Goal: Obtain resource: Obtain resource

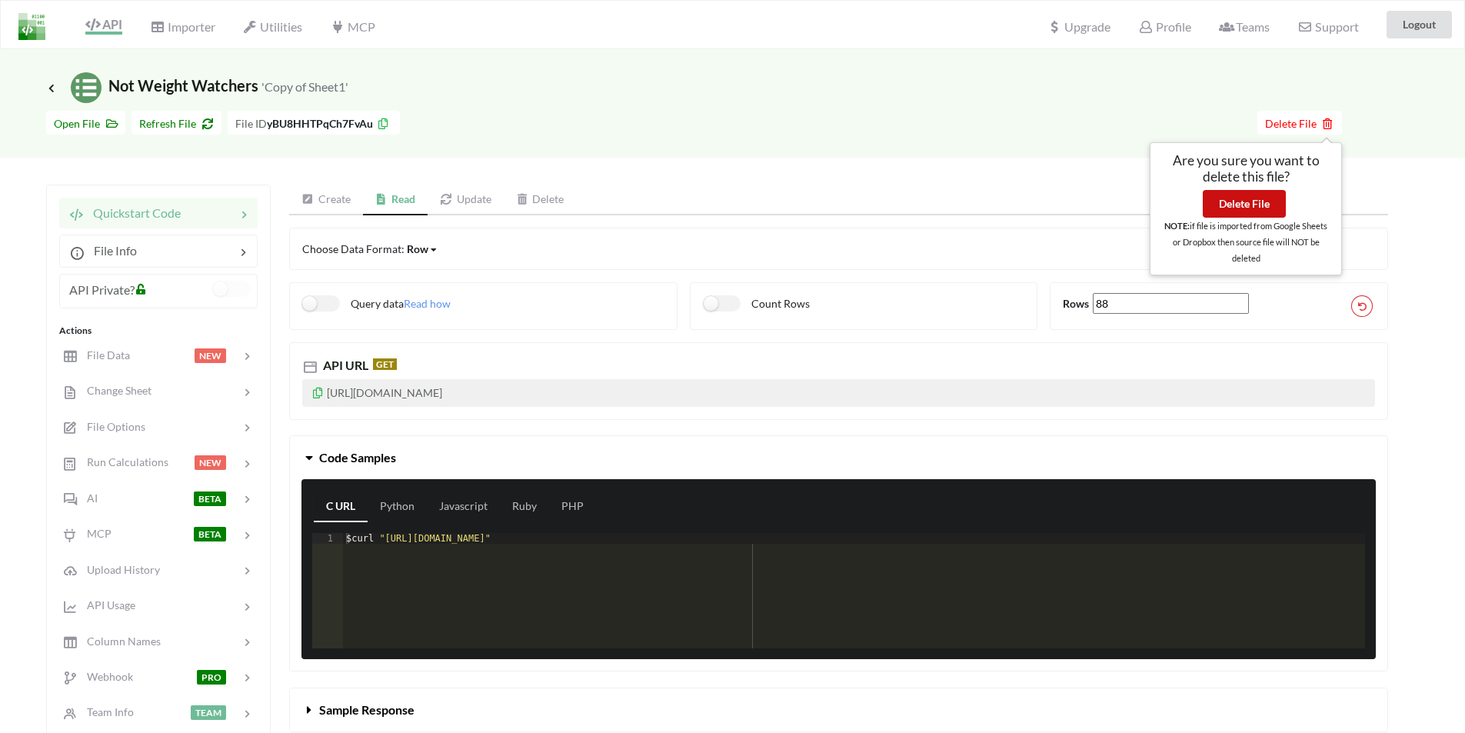
click at [1241, 202] on button "Delete File" at bounding box center [1244, 204] width 83 height 28
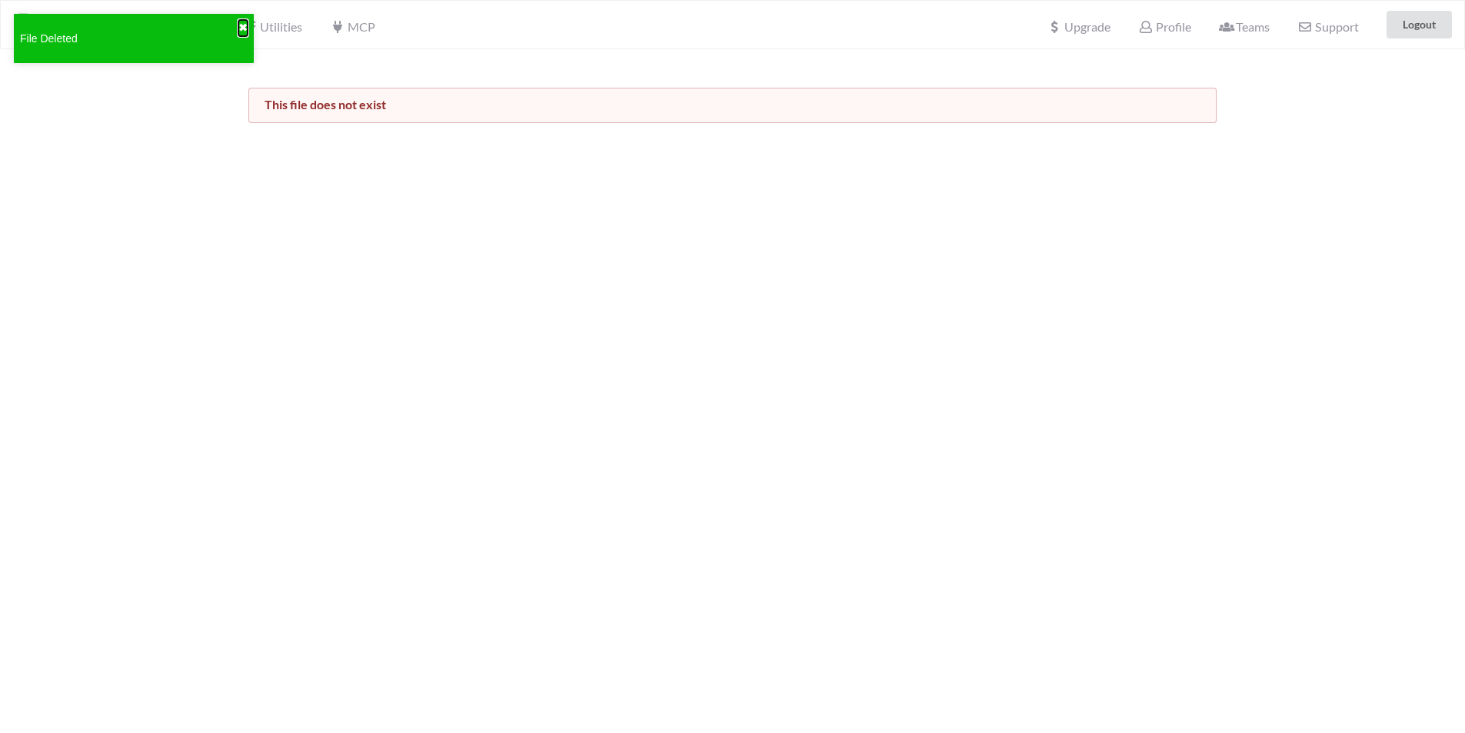
click at [241, 24] on button "✖" at bounding box center [242, 28] width 9 height 16
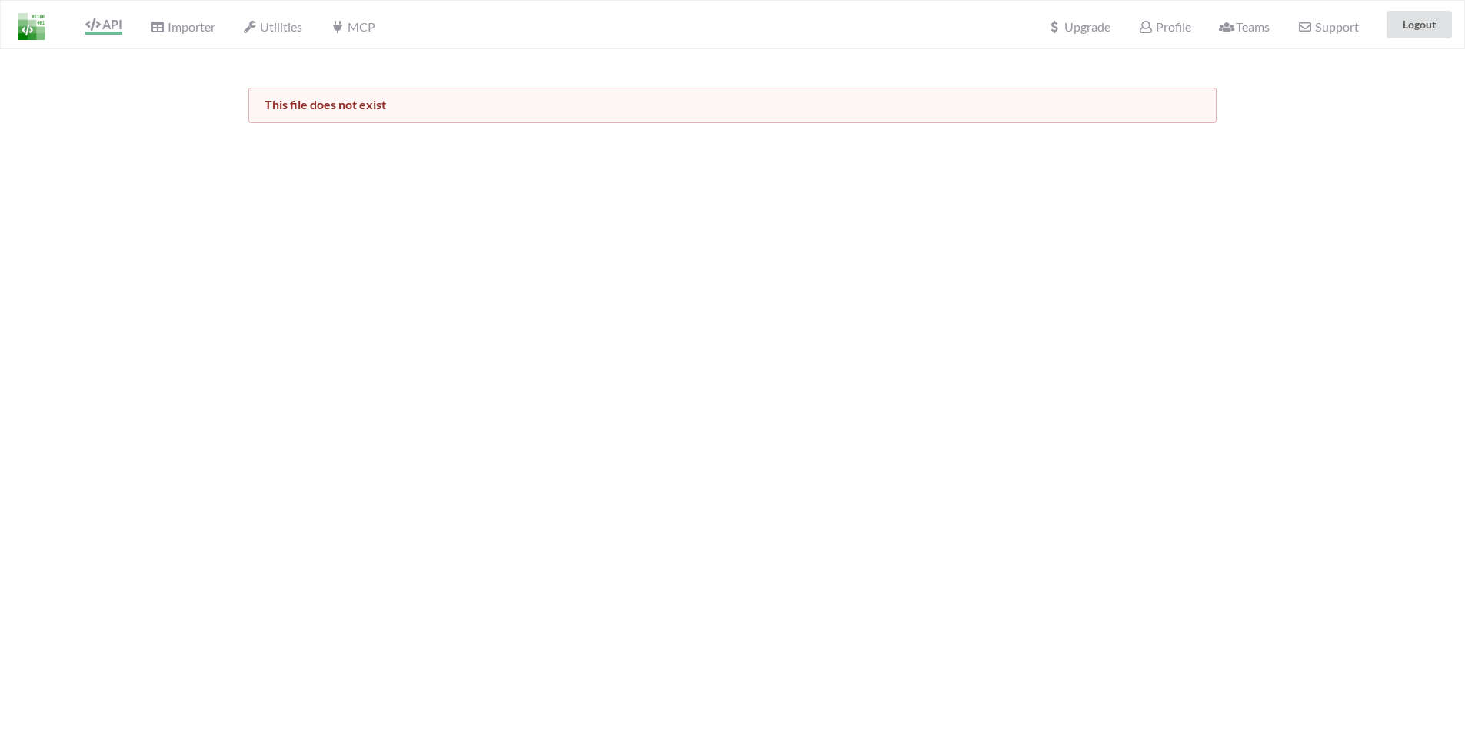
click at [120, 16] on div "API" at bounding box center [97, 24] width 69 height 29
click at [113, 25] on span "API" at bounding box center [103, 26] width 37 height 18
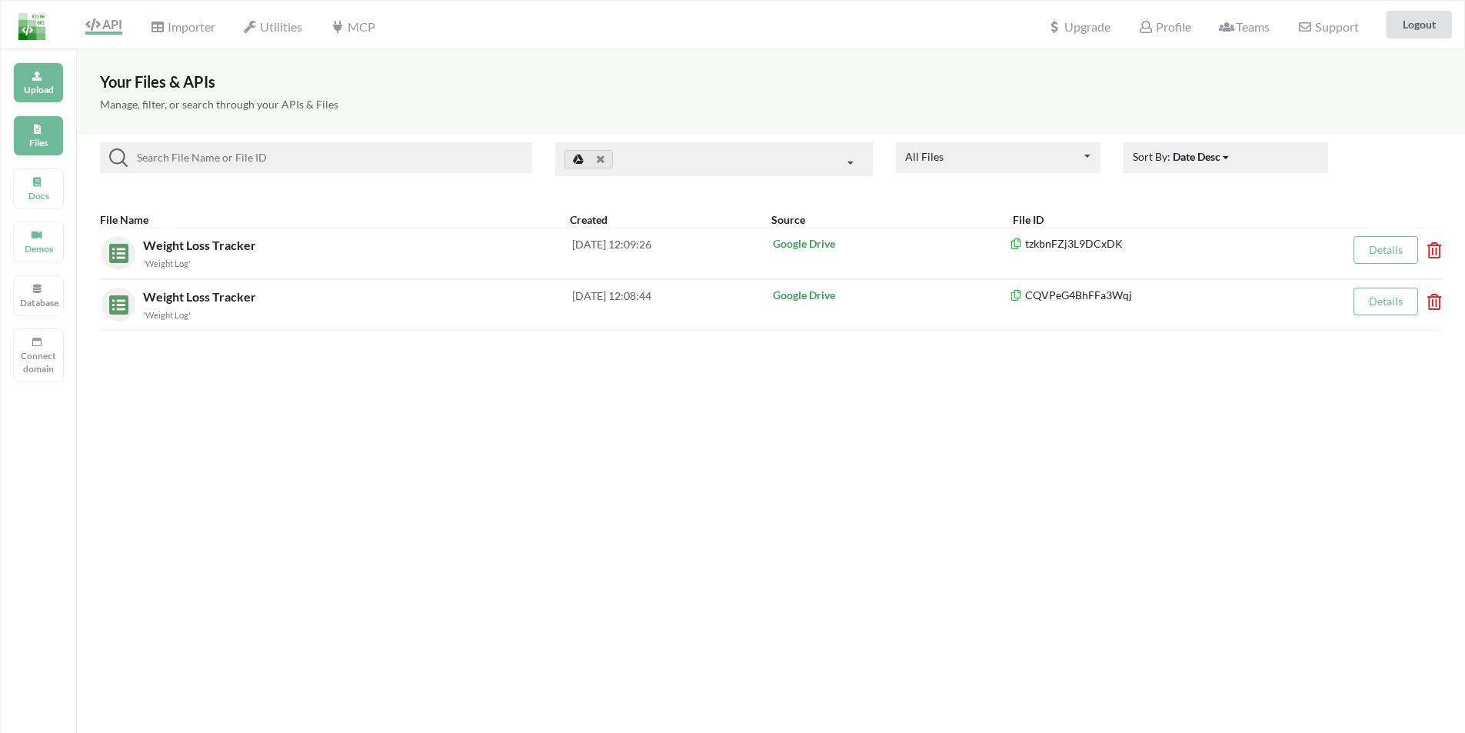
click at [30, 75] on div "Upload" at bounding box center [38, 82] width 51 height 41
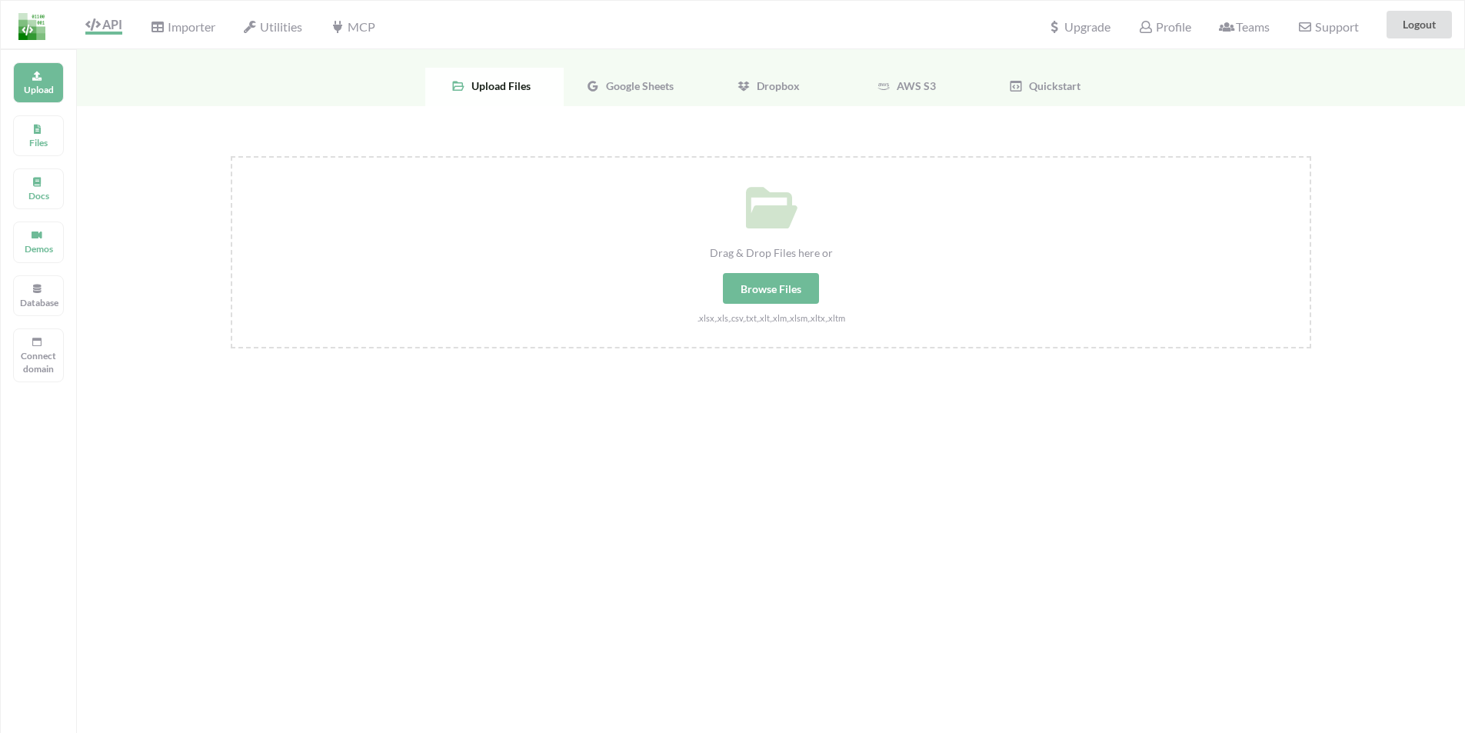
click at [643, 90] on span "Google Sheets" at bounding box center [637, 85] width 74 height 13
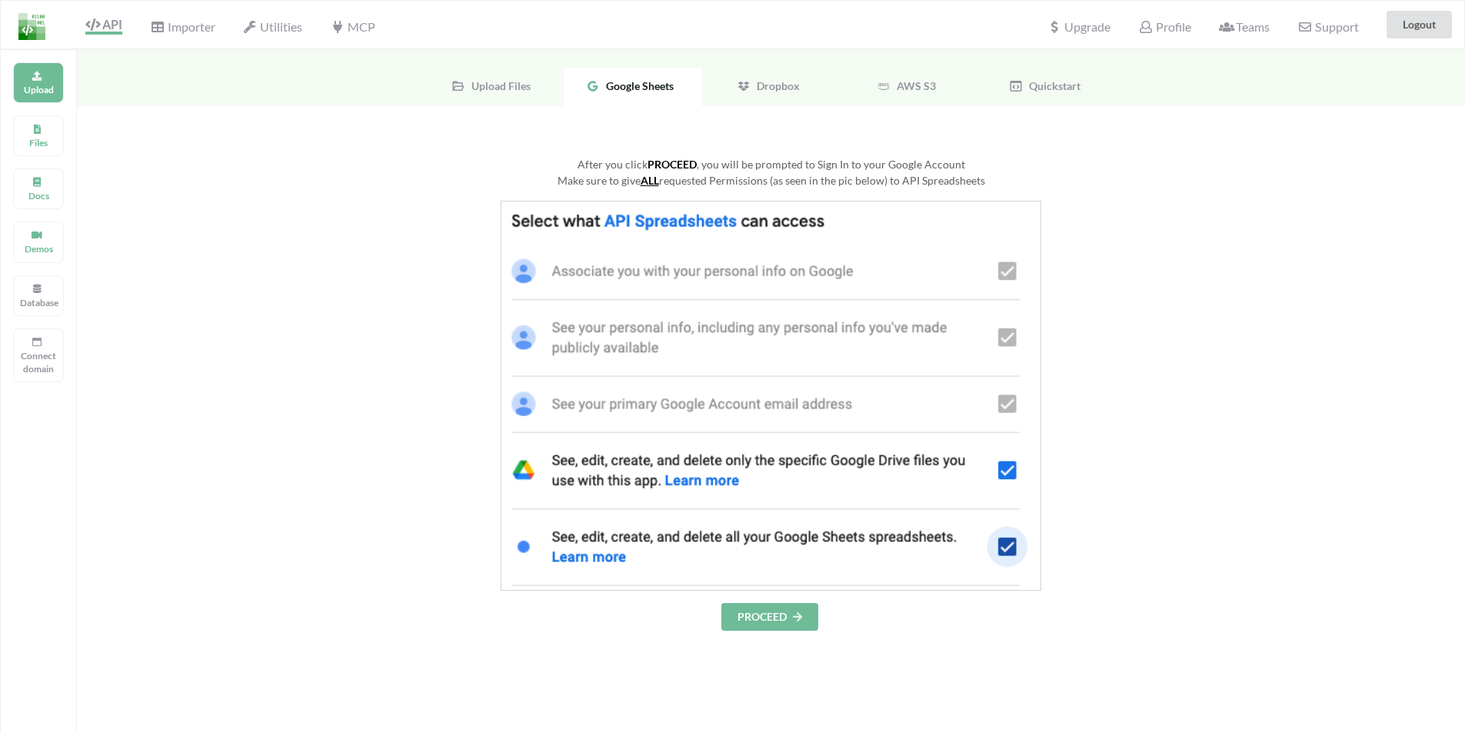
click at [784, 621] on button "PROCEED" at bounding box center [769, 617] width 97 height 28
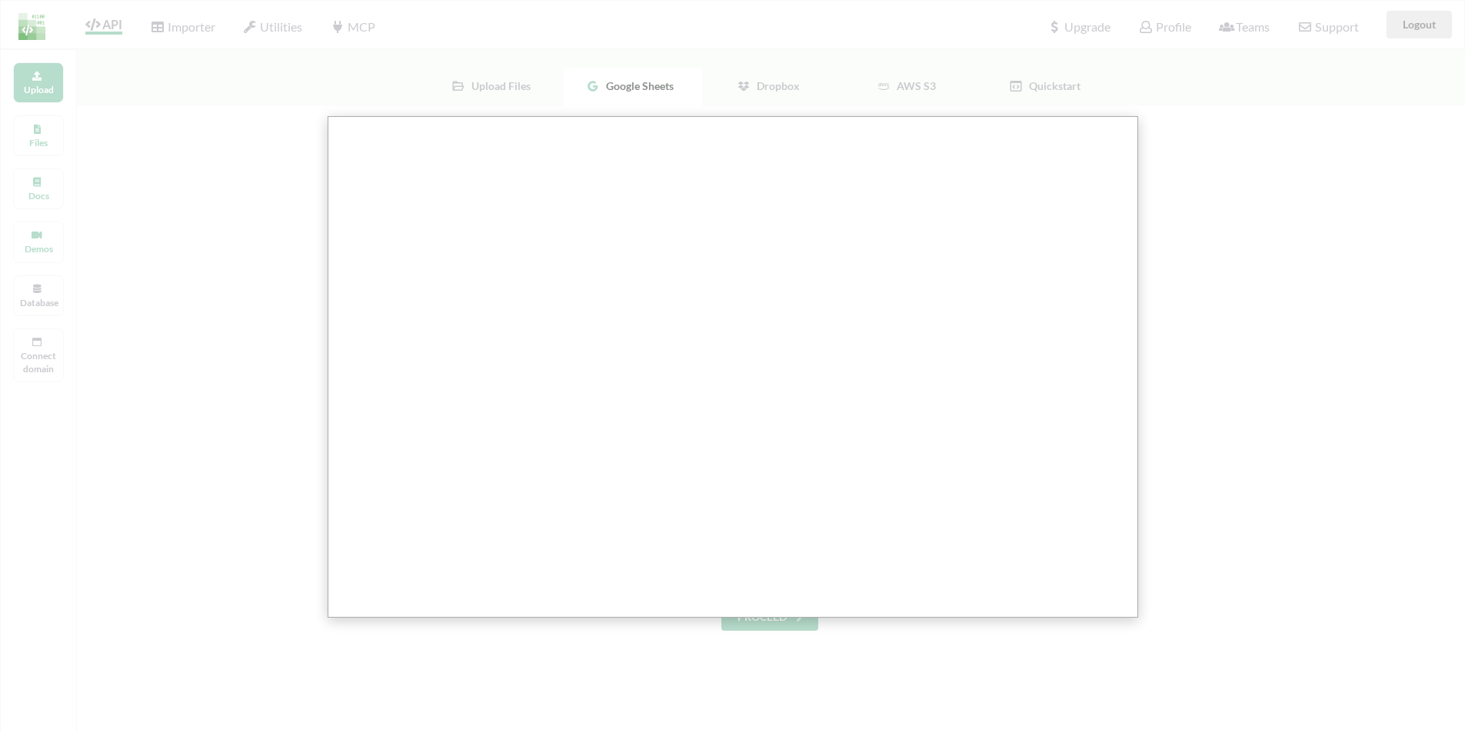
click at [903, 651] on div at bounding box center [734, 649] width 1468 height 1298
click at [784, 622] on div at bounding box center [734, 649] width 1468 height 1298
click at [1181, 125] on div at bounding box center [734, 649] width 1468 height 1298
drag, startPoint x: 216, startPoint y: 206, endPoint x: 168, endPoint y: 28, distance: 184.9
click at [216, 194] on div at bounding box center [734, 649] width 1468 height 1298
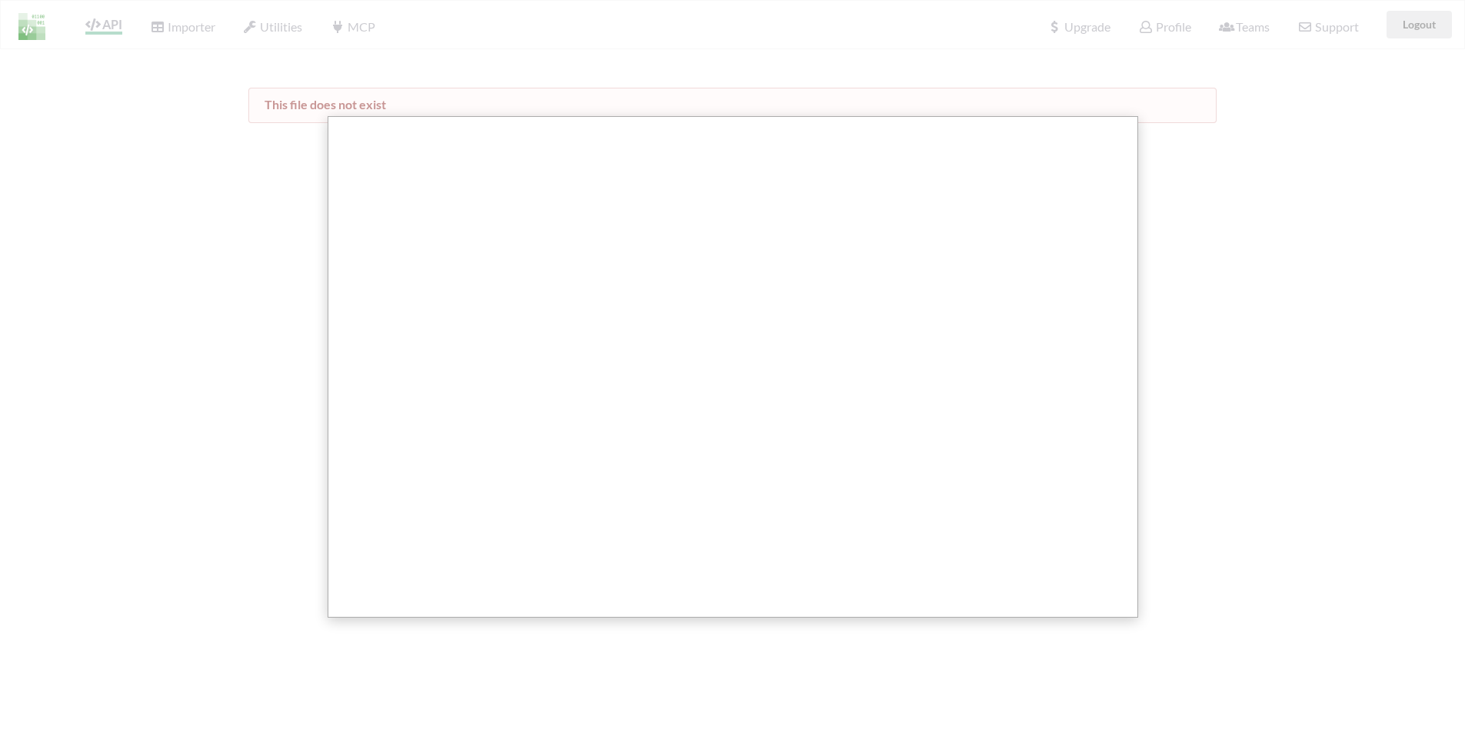
click at [286, 187] on div at bounding box center [734, 649] width 1468 height 1298
drag, startPoint x: 681, startPoint y: 658, endPoint x: 649, endPoint y: 642, distance: 35.4
click at [679, 657] on div at bounding box center [734, 649] width 1468 height 1298
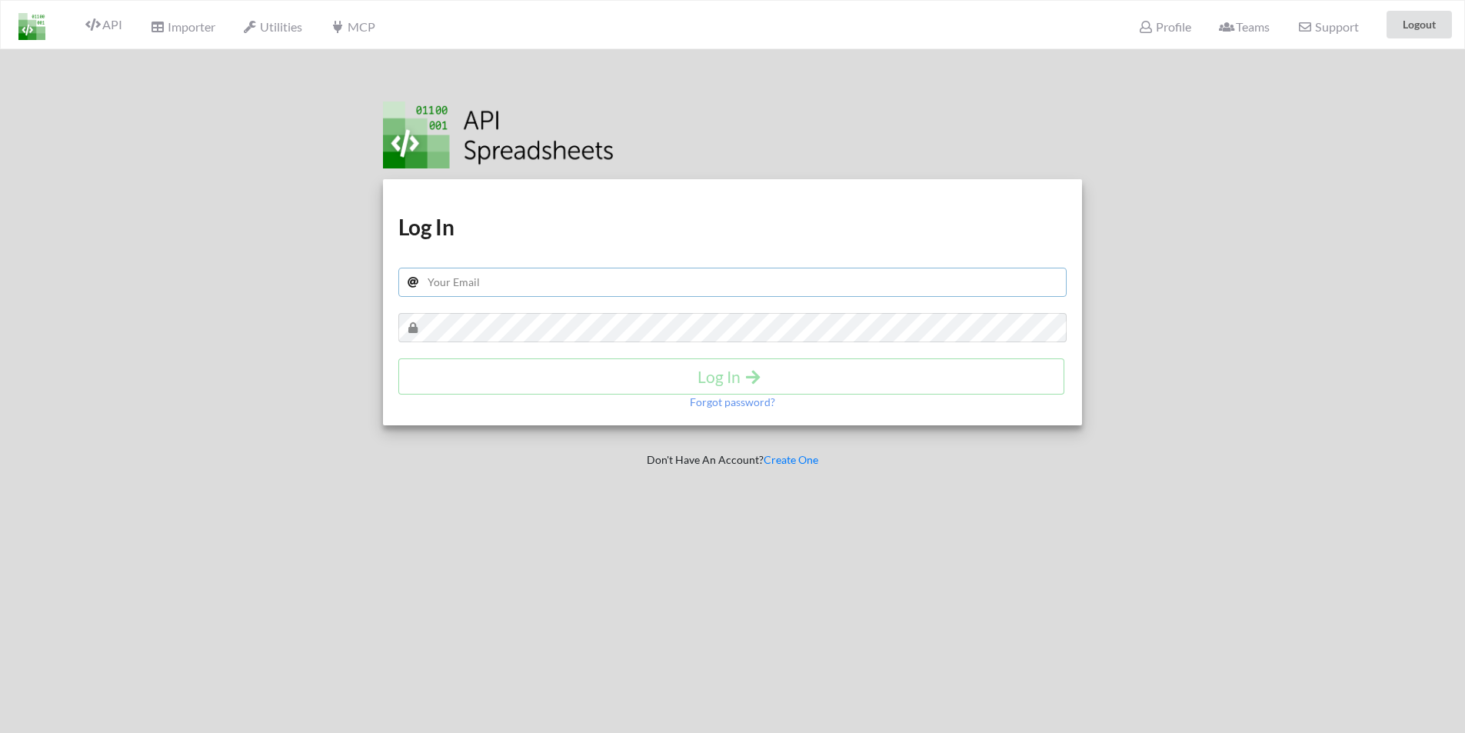
click at [518, 288] on input "text" at bounding box center [732, 282] width 669 height 29
type input "[PERSON_NAME][EMAIL_ADDRESS][DOMAIN_NAME]"
click at [741, 381] on h4 "Log In" at bounding box center [732, 376] width 634 height 19
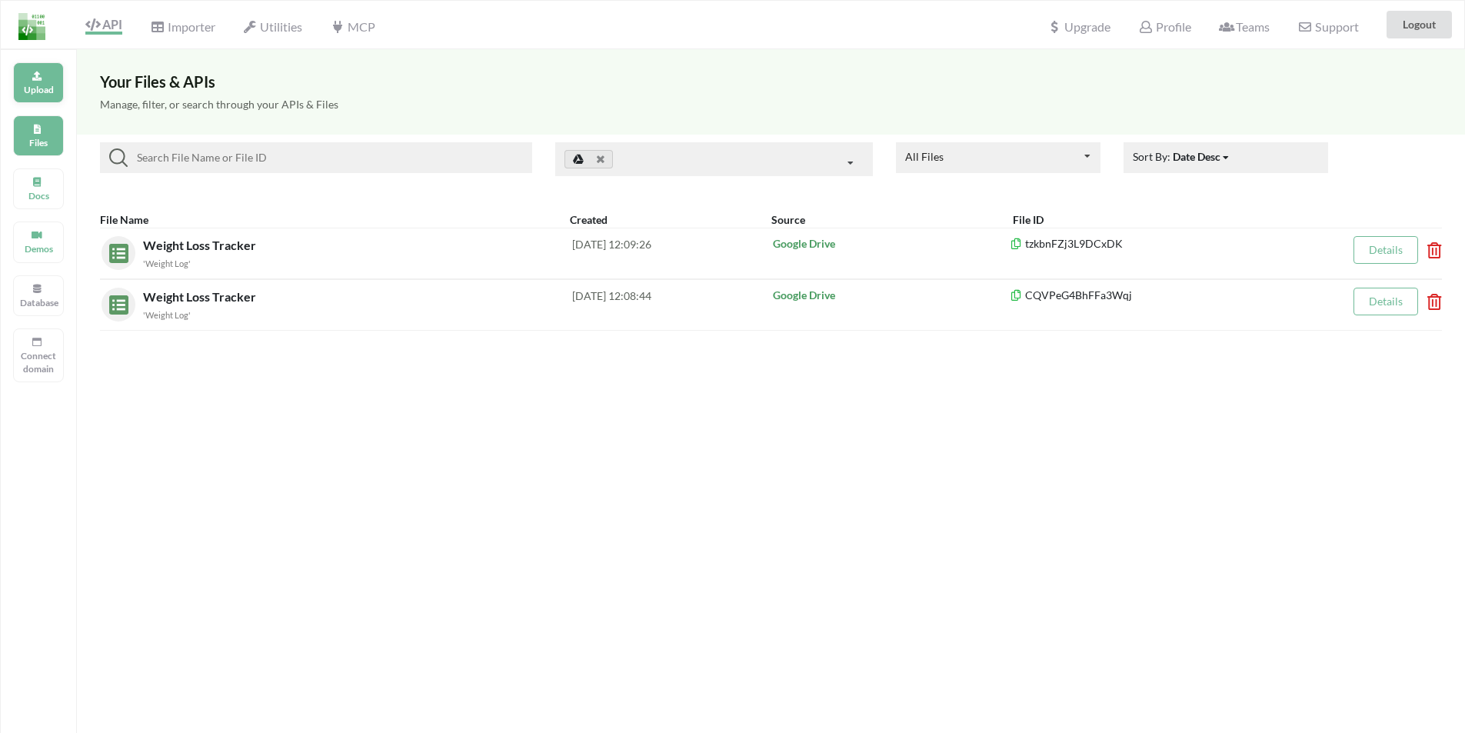
click at [34, 84] on p "Upload" at bounding box center [38, 89] width 37 height 13
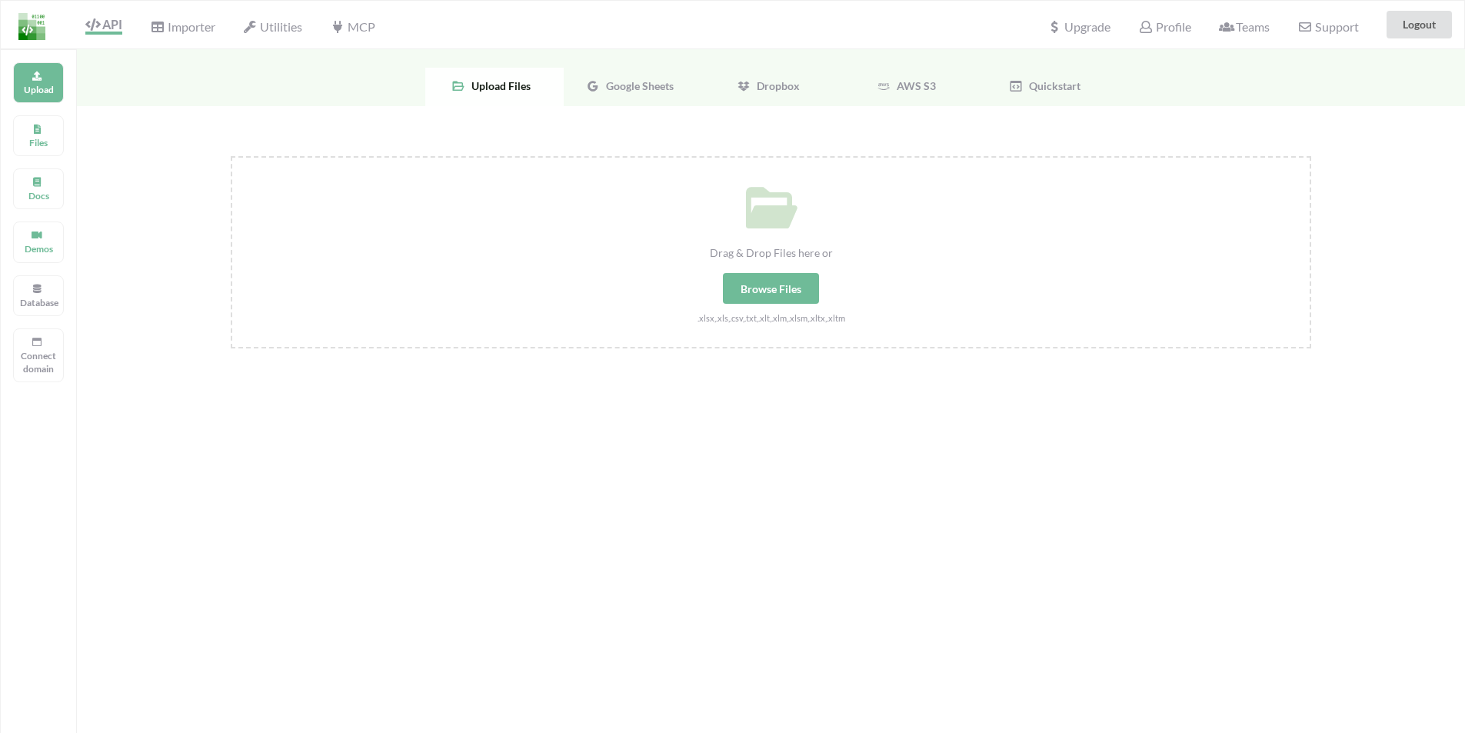
click at [638, 91] on span "Google Sheets" at bounding box center [637, 85] width 74 height 13
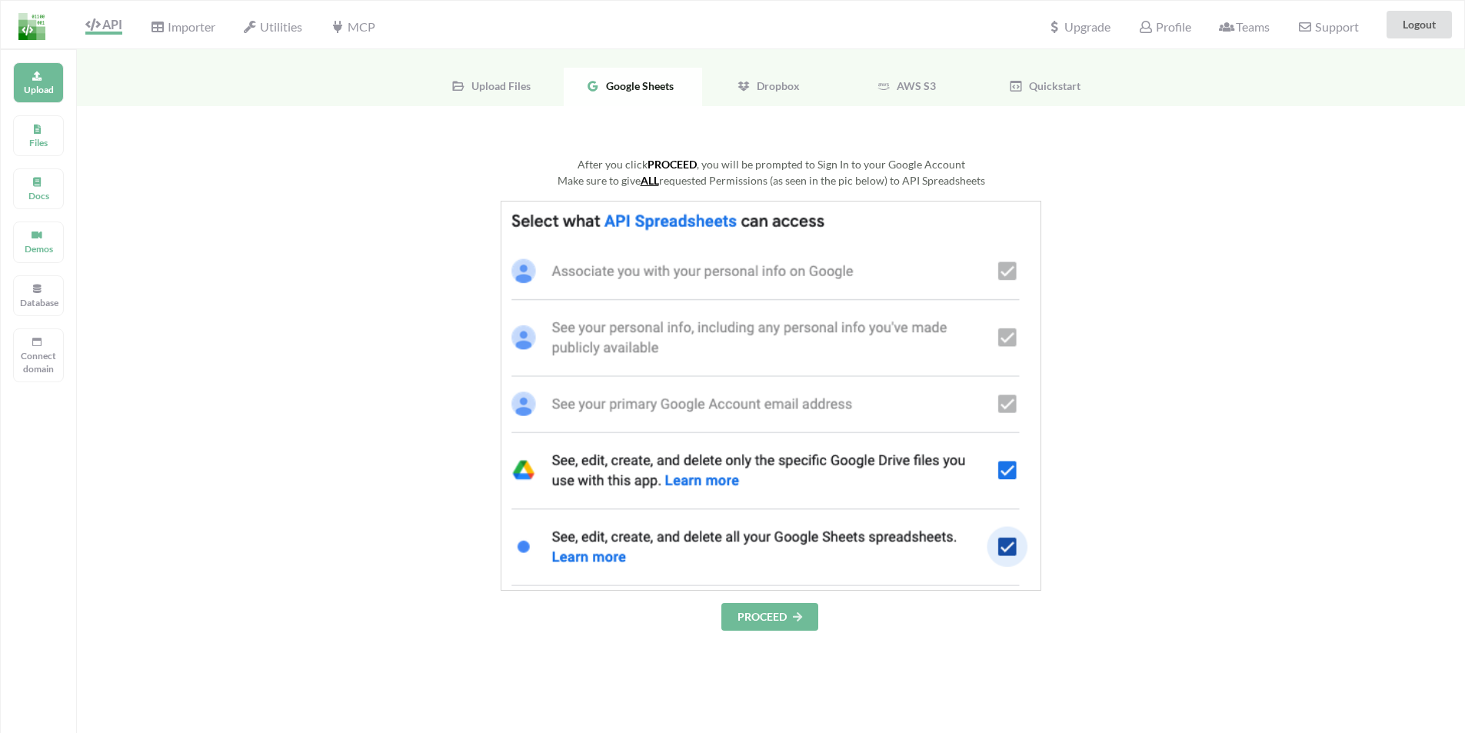
click at [752, 612] on button "PROCEED" at bounding box center [769, 617] width 97 height 28
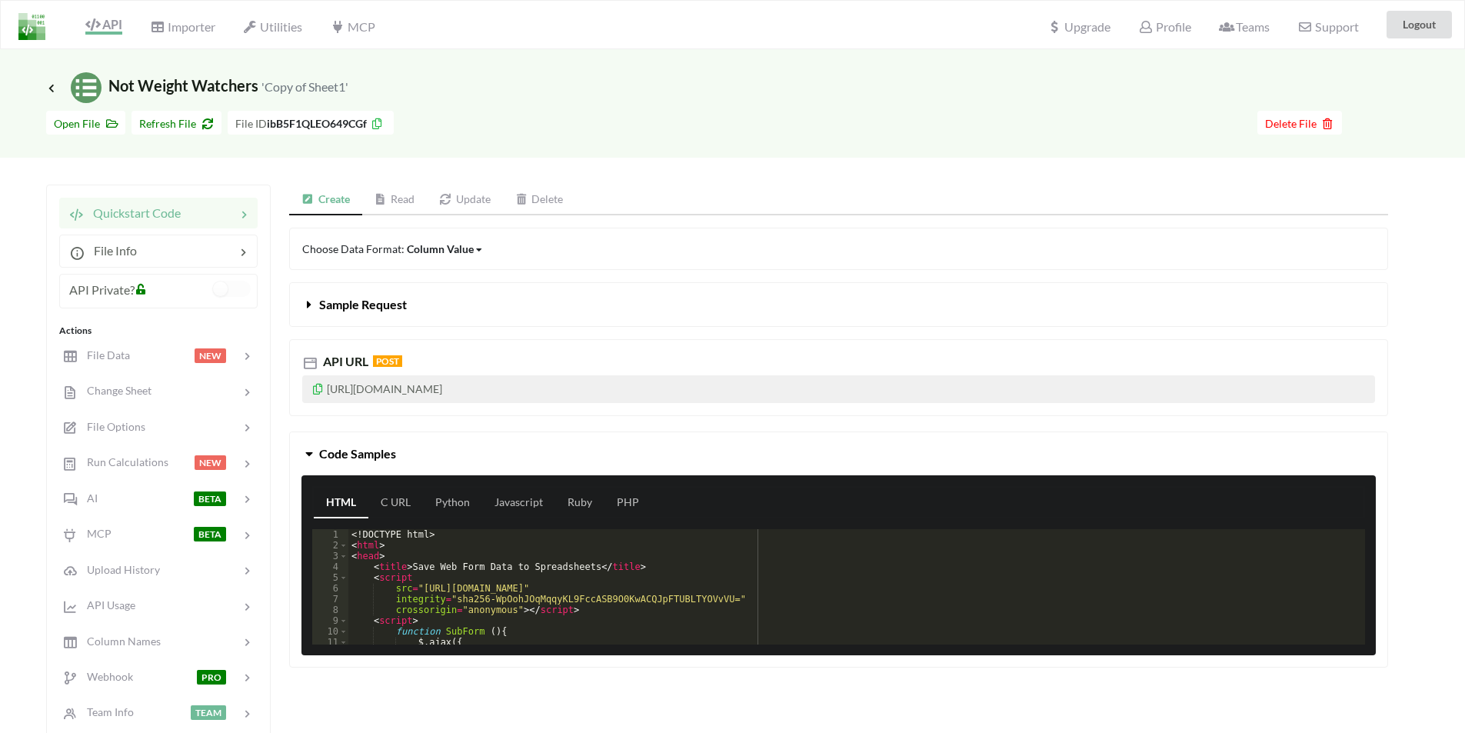
click at [391, 198] on link "Read" at bounding box center [394, 200] width 65 height 31
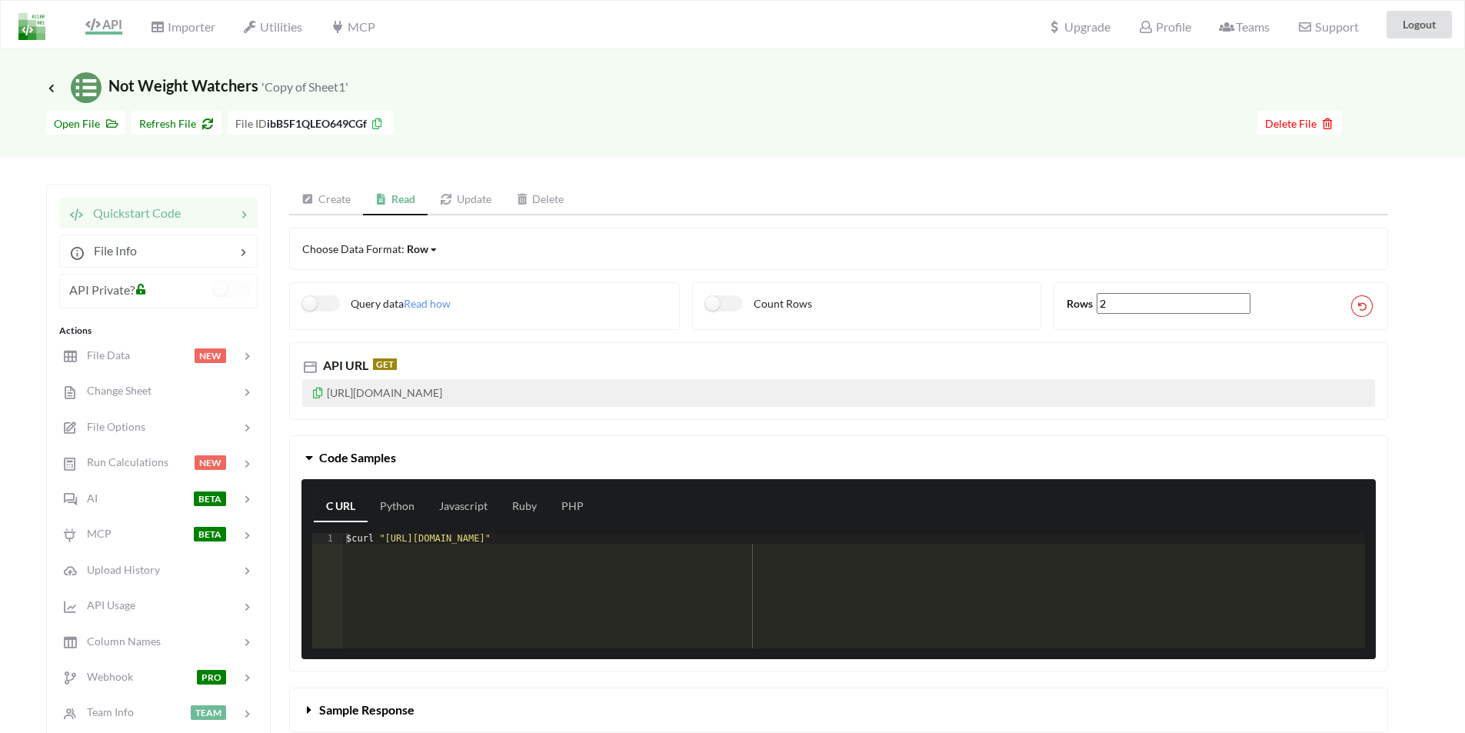
drag, startPoint x: 621, startPoint y: 393, endPoint x: 278, endPoint y: 405, distance: 343.2
click at [278, 405] on div "API URL GET https://api.apispreadsheets.com/data/ibB5F1QLEO649CGf/" at bounding box center [839, 374] width 1122 height 89
copy p "https://api.apispreadsheets.com/data/ibB5F1QLEO649CGf/"
